Goal: Task Accomplishment & Management: Use online tool/utility

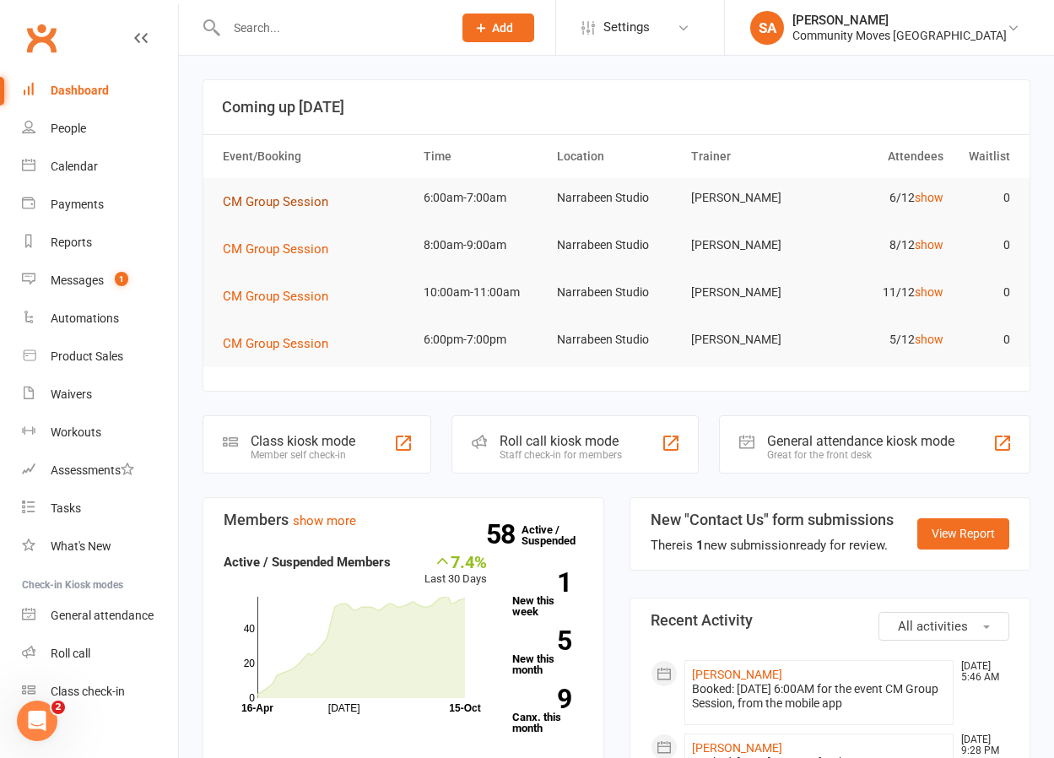
click at [283, 201] on span "CM Group Session" at bounding box center [275, 201] width 105 height 15
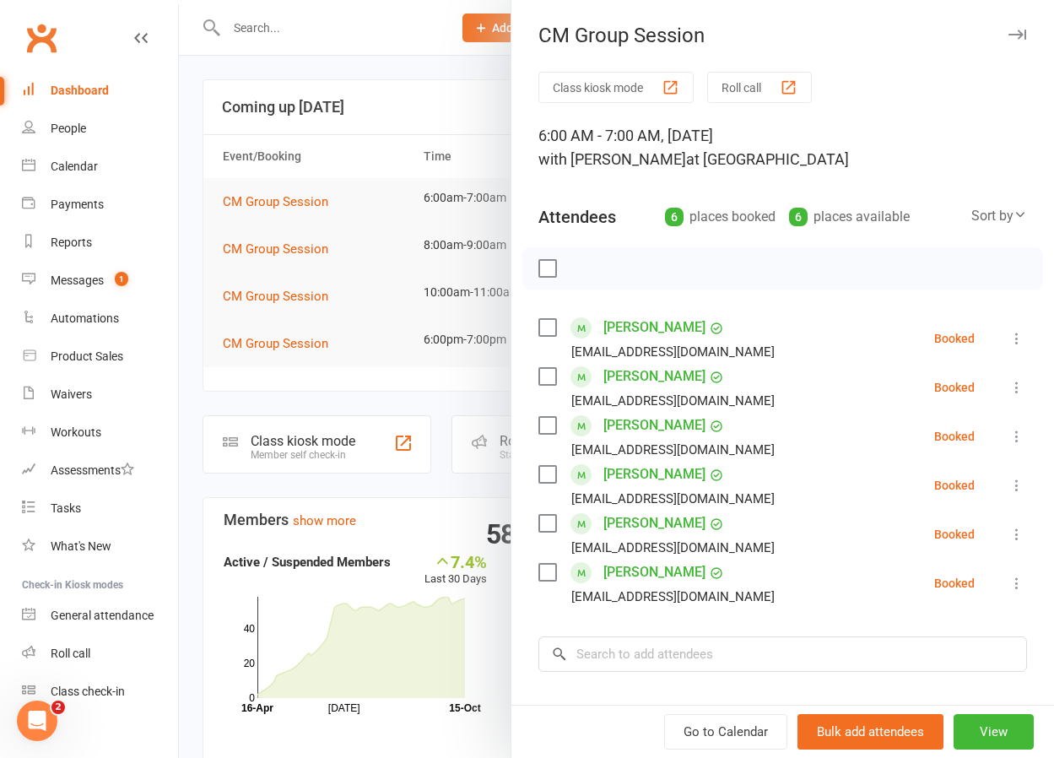
click at [1016, 335] on icon at bounding box center [1016, 338] width 17 height 17
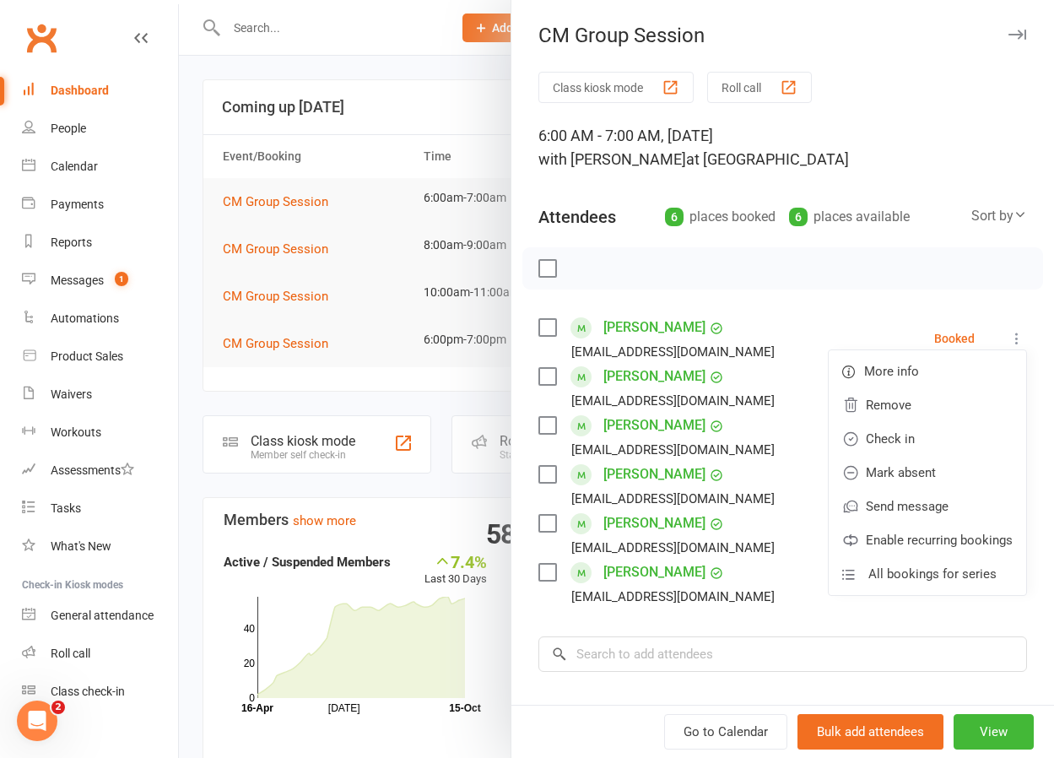
drag, startPoint x: 770, startPoint y: 343, endPoint x: 944, endPoint y: 340, distance: 174.7
click at [771, 343] on li "[PERSON_NAME] [EMAIL_ADDRESS][DOMAIN_NAME] Booked More info Remove Check in Mar…" at bounding box center [782, 338] width 489 height 49
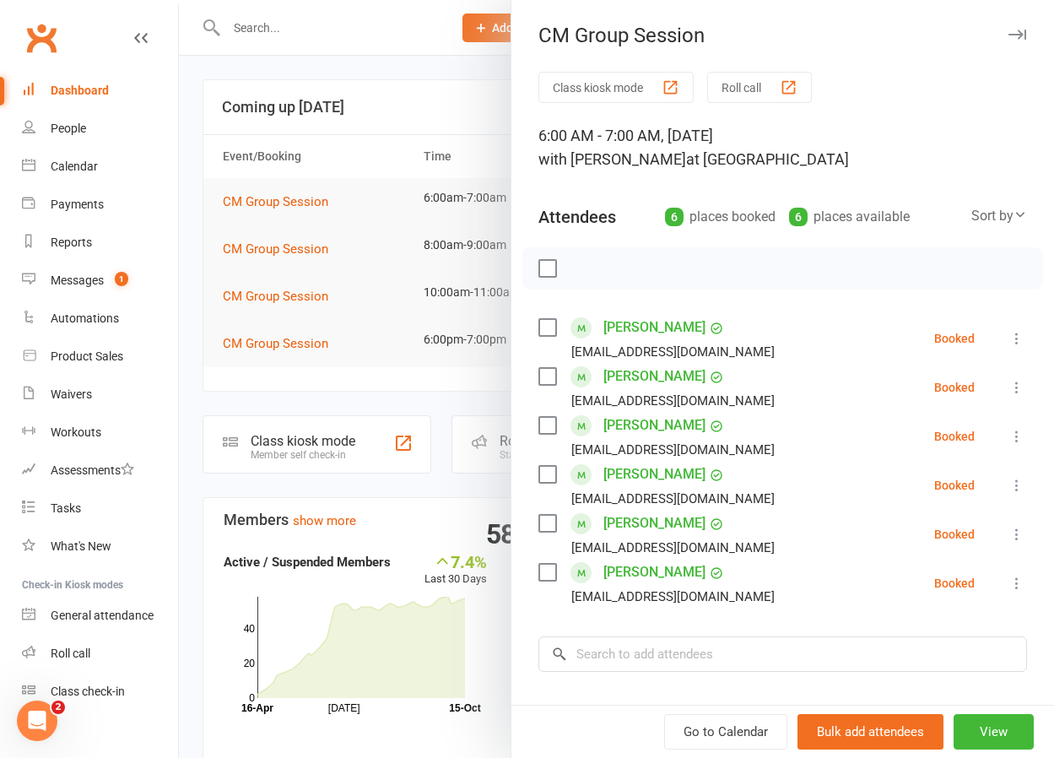
click at [1020, 387] on icon at bounding box center [1016, 387] width 17 height 17
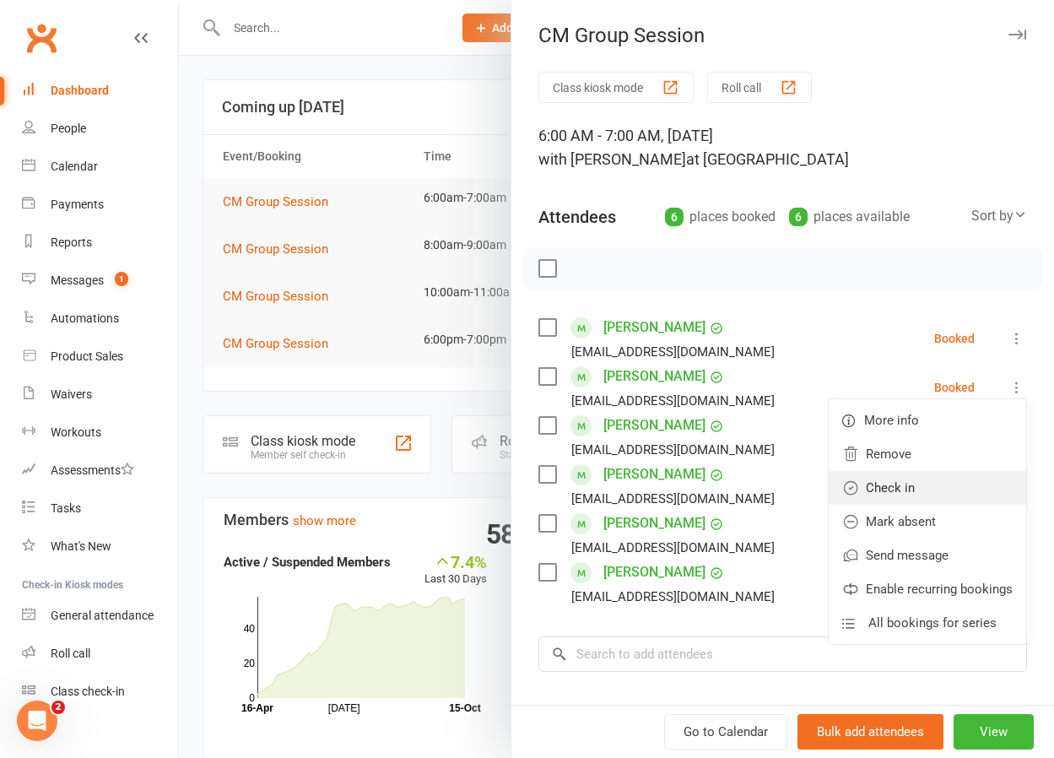
click at [904, 483] on link "Check in" at bounding box center [927, 488] width 197 height 34
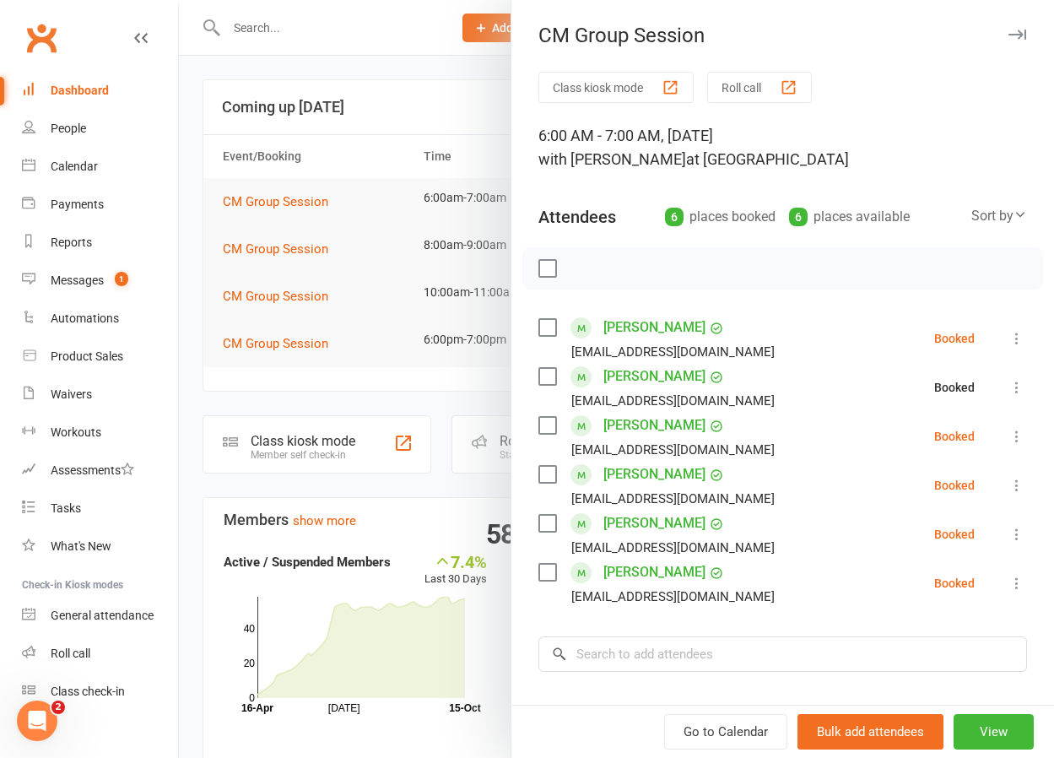
click at [1017, 433] on icon at bounding box center [1016, 436] width 17 height 17
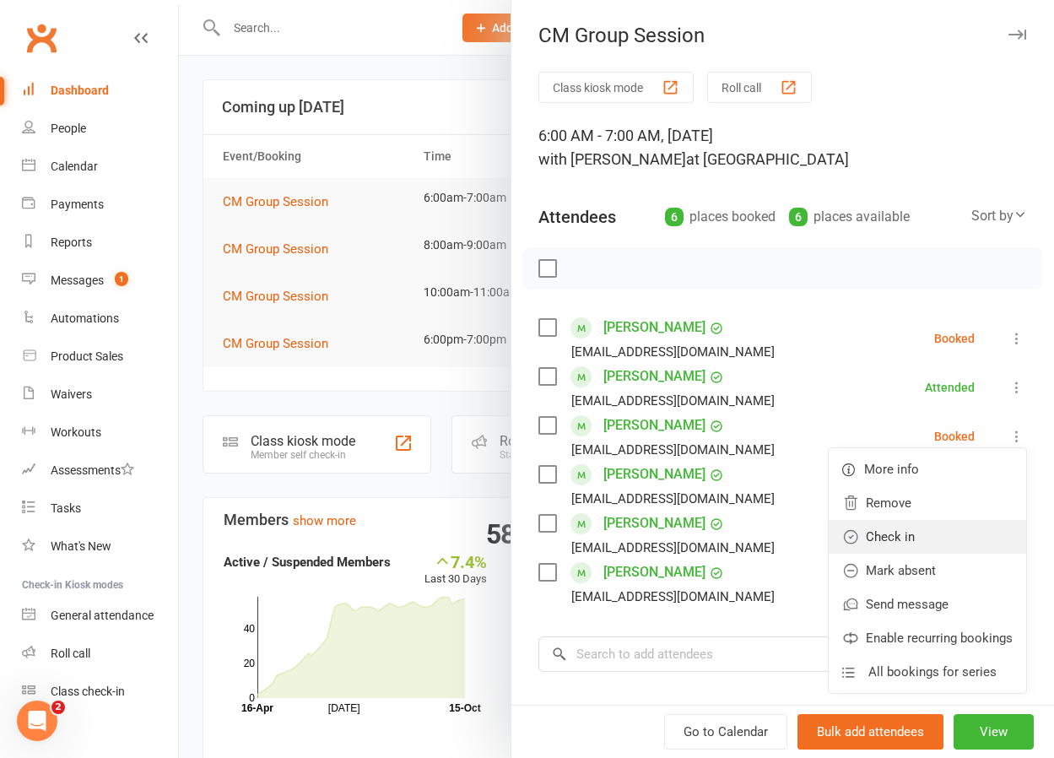
click at [910, 534] on link "Check in" at bounding box center [927, 537] width 197 height 34
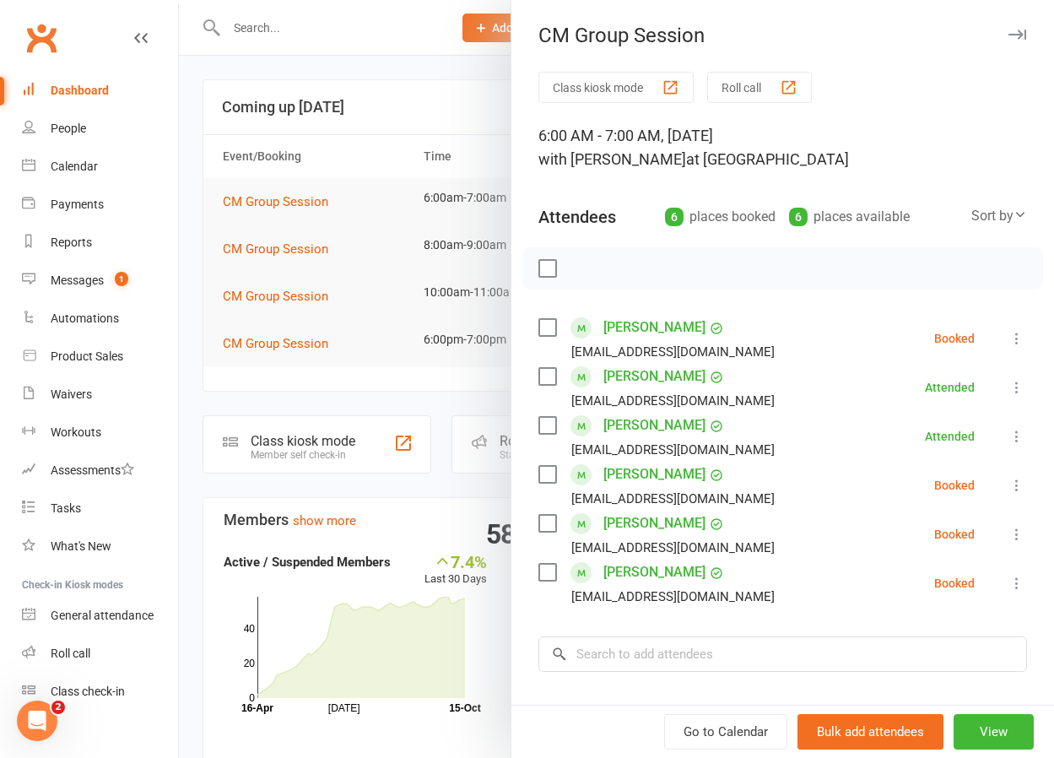
click at [1017, 478] on icon at bounding box center [1016, 485] width 17 height 17
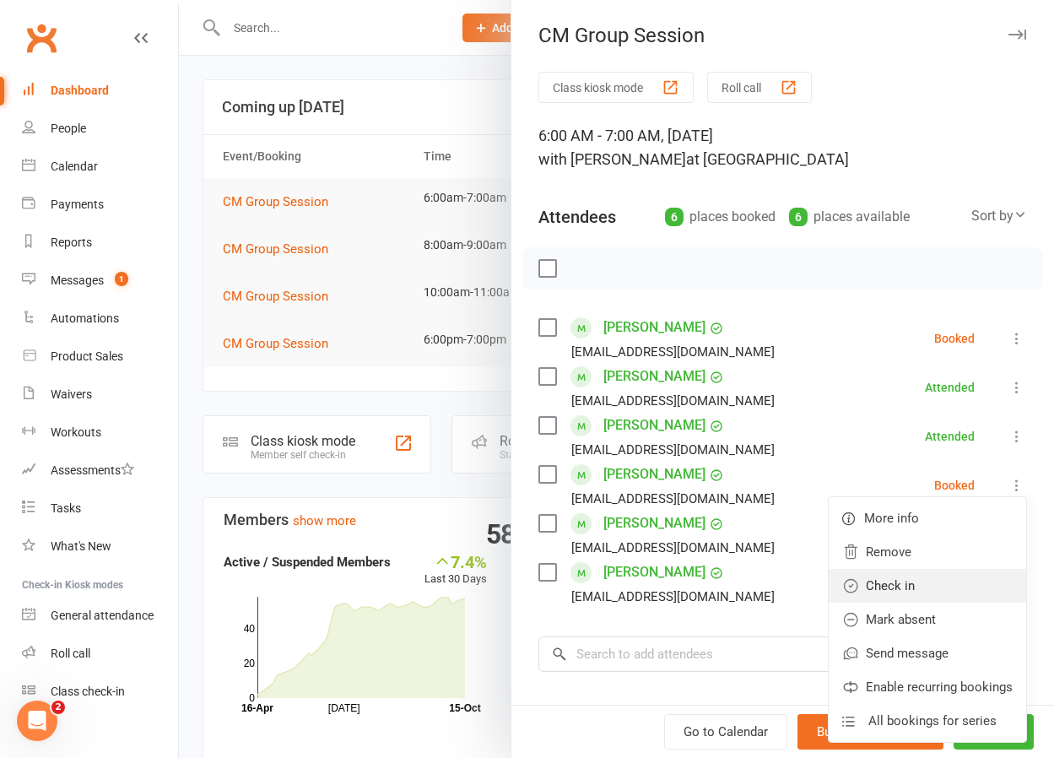
click at [906, 587] on link "Check in" at bounding box center [927, 586] width 197 height 34
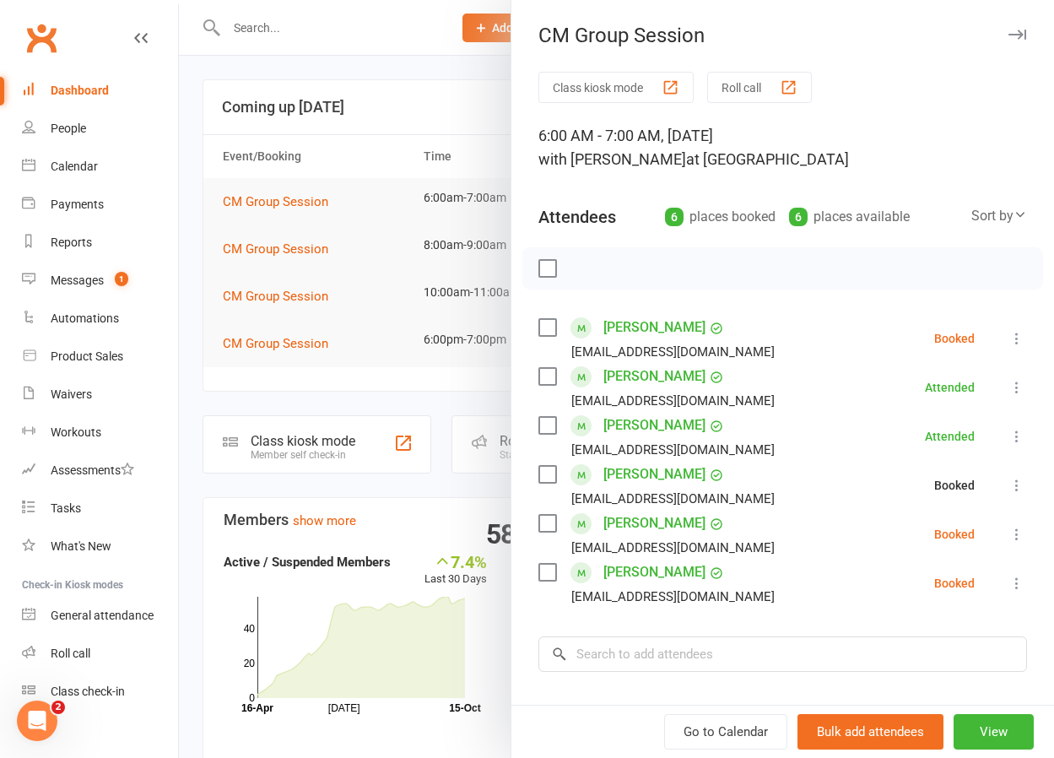
click at [1009, 529] on icon at bounding box center [1016, 534] width 17 height 17
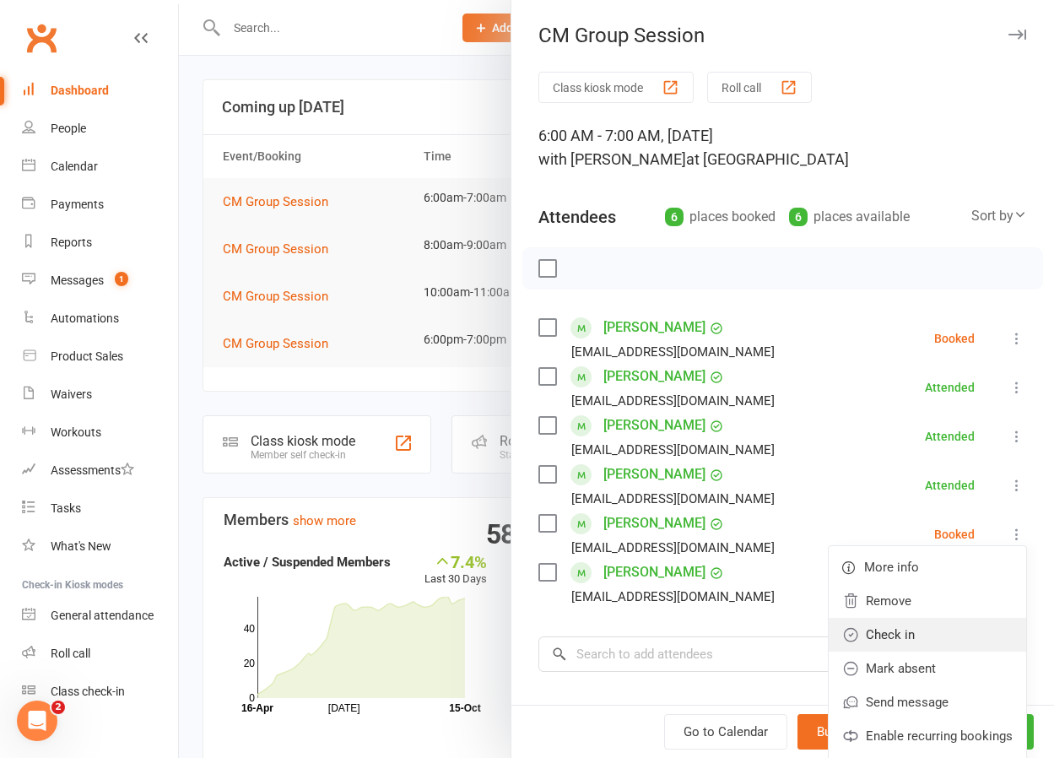
click at [904, 622] on link "Check in" at bounding box center [927, 635] width 197 height 34
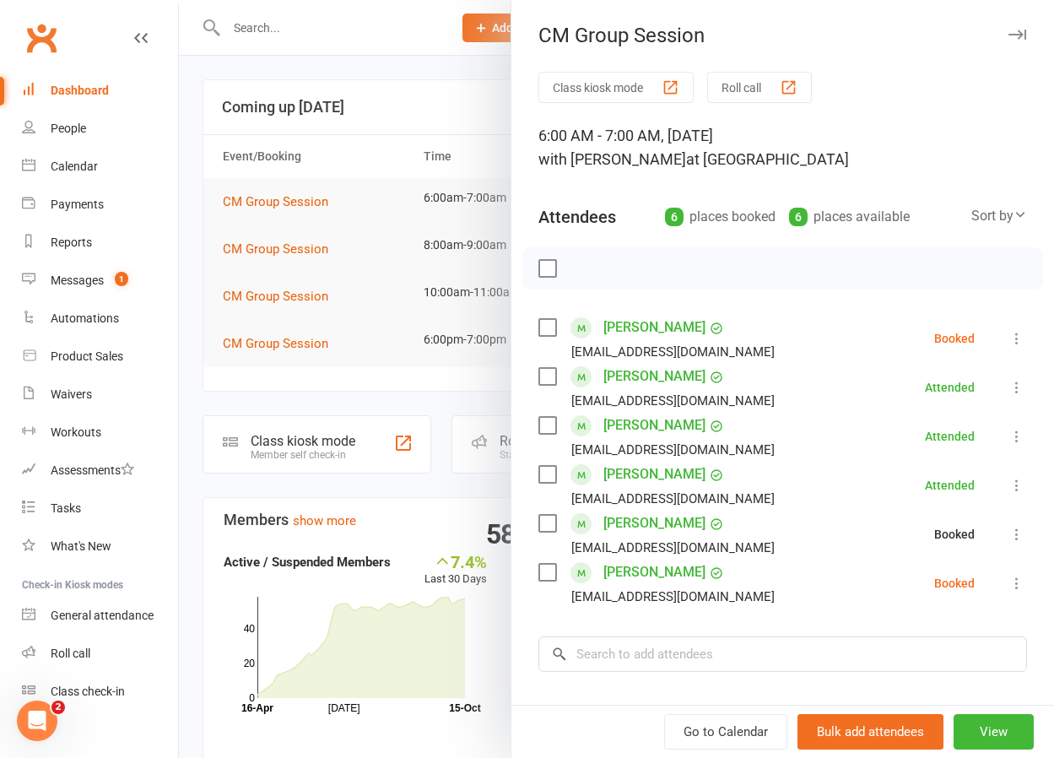
click at [1014, 576] on icon at bounding box center [1016, 583] width 17 height 17
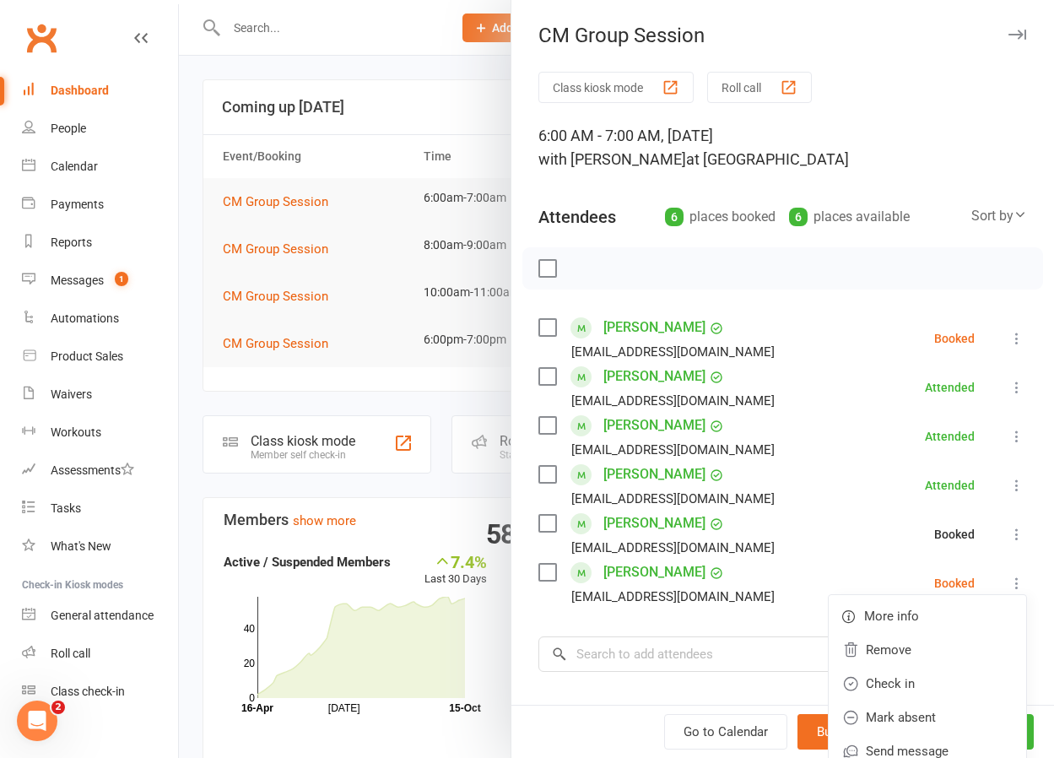
drag, startPoint x: 887, startPoint y: 674, endPoint x: 890, endPoint y: 586, distance: 88.7
click at [887, 673] on link "Check in" at bounding box center [927, 684] width 197 height 34
